Goal: Information Seeking & Learning: Check status

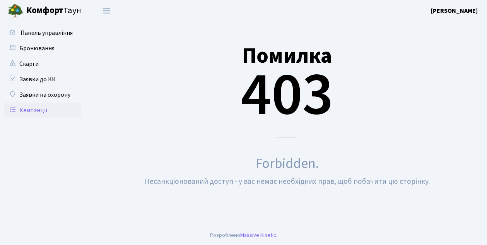
click at [33, 110] on link "Квитанції" at bounding box center [42, 109] width 77 height 15
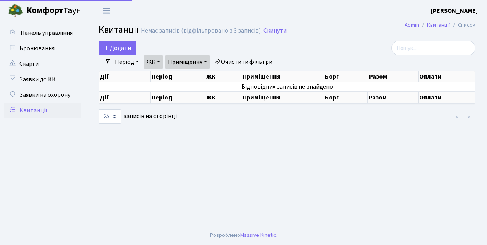
select select "25"
click at [161, 63] on link "ЖК" at bounding box center [153, 61] width 20 height 13
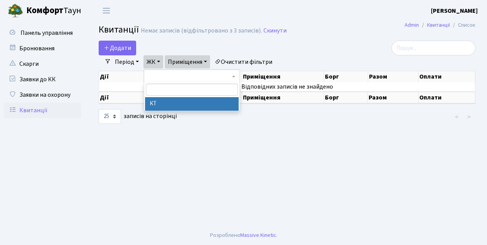
click at [158, 105] on li "КТ" at bounding box center [192, 104] width 94 height 14
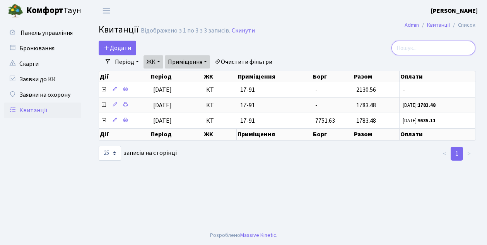
click at [426, 48] on input "search" at bounding box center [433, 48] width 84 height 15
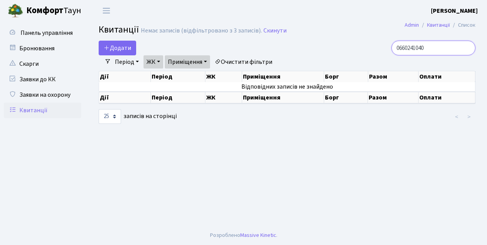
type input "0660241040"
click at [225, 61] on link "Очистити фільтри" at bounding box center [244, 61] width 64 height 13
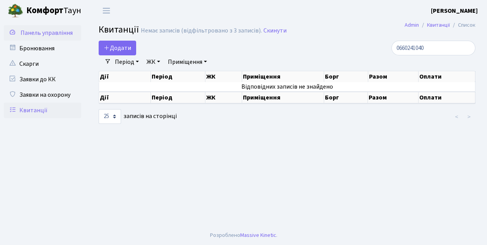
click at [37, 33] on span "Панель управління" at bounding box center [46, 33] width 52 height 9
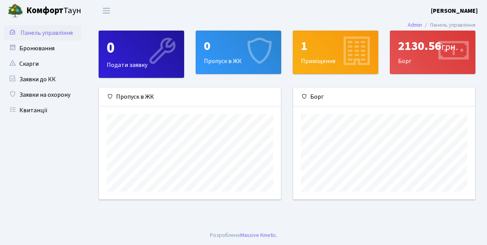
scroll to position [112, 182]
click at [43, 11] on b "Комфорт" at bounding box center [44, 10] width 37 height 12
click at [31, 111] on link "Квитанції" at bounding box center [42, 109] width 77 height 15
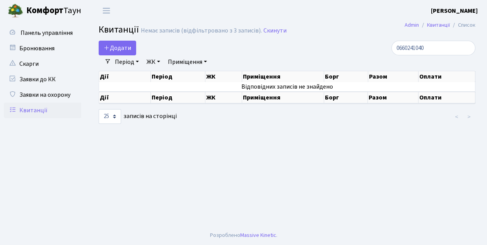
click at [156, 62] on link "ЖК" at bounding box center [153, 61] width 20 height 13
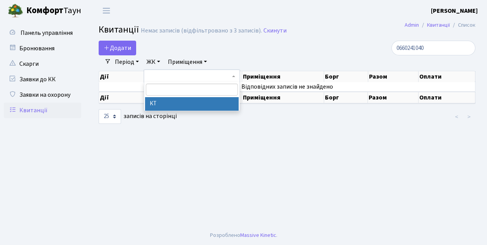
click at [157, 102] on li "КТ" at bounding box center [192, 104] width 94 height 14
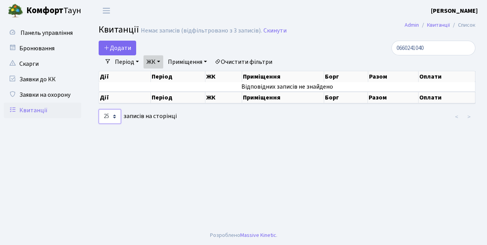
click at [115, 119] on select "10 25 50 100 250 500 1,000" at bounding box center [110, 116] width 22 height 15
select select "500"
click at [99, 109] on select "10 25 50 100 250 500 1,000" at bounding box center [110, 116] width 22 height 15
drag, startPoint x: 445, startPoint y: 48, endPoint x: 364, endPoint y: 51, distance: 80.5
click at [364, 51] on div "0660241040" at bounding box center [416, 48] width 118 height 15
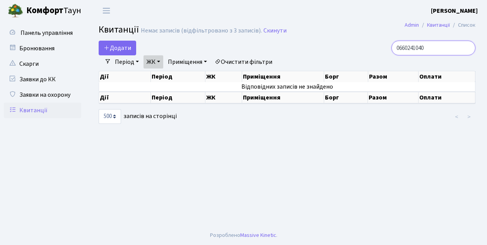
click at [469, 47] on input "0660241040" at bounding box center [433, 48] width 84 height 15
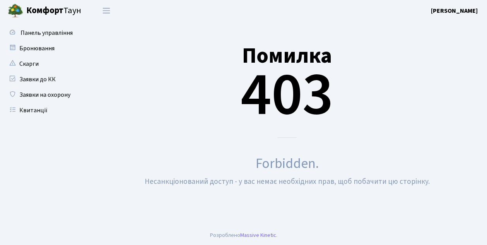
click at [464, 42] on div "Помилка 403" at bounding box center [287, 80] width 377 height 113
click at [463, 11] on b "[PERSON_NAME]" at bounding box center [454, 11] width 47 height 9
click at [453, 22] on link "Мій обліковий запис" at bounding box center [438, 24] width 77 height 12
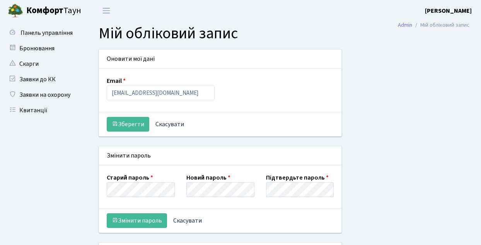
select select
click at [28, 63] on link "Скарги" at bounding box center [42, 63] width 77 height 15
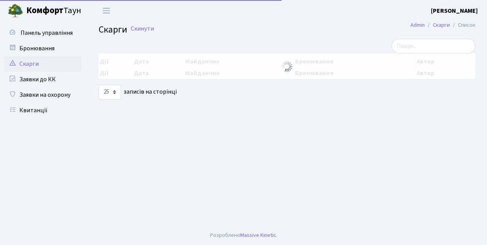
select select "25"
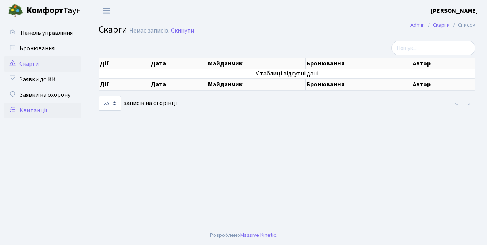
click at [36, 114] on link "Квитанції" at bounding box center [42, 109] width 77 height 15
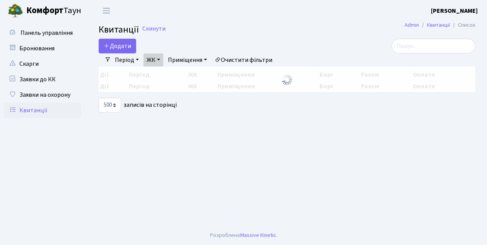
select select "500"
